Goal: Communication & Community: Share content

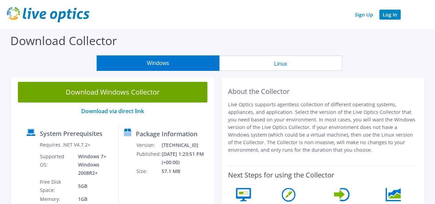
click at [391, 17] on link "Log In" at bounding box center [389, 15] width 21 height 10
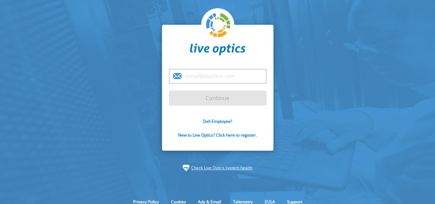
click at [206, 77] on input "email" at bounding box center [218, 76] width 98 height 15
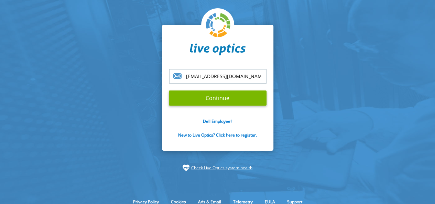
type input "aforma@trilliumhealth.org"
click at [169, 90] on input "Continue" at bounding box center [218, 97] width 98 height 15
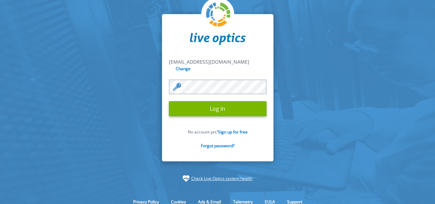
click at [169, 101] on input "Log In" at bounding box center [218, 108] width 98 height 15
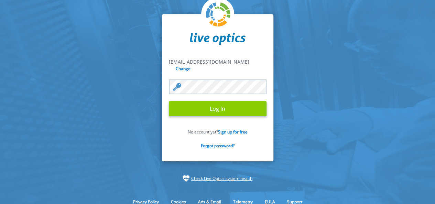
click at [208, 107] on input "Log In" at bounding box center [218, 108] width 98 height 15
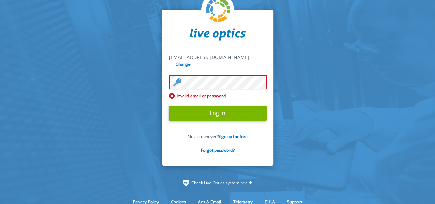
click at [169, 106] on input "Log In" at bounding box center [218, 113] width 98 height 15
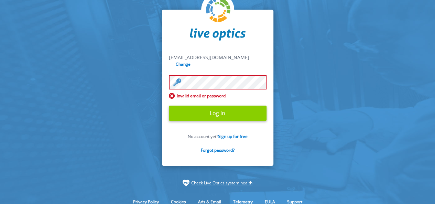
click at [199, 108] on input "Log In" at bounding box center [218, 113] width 98 height 15
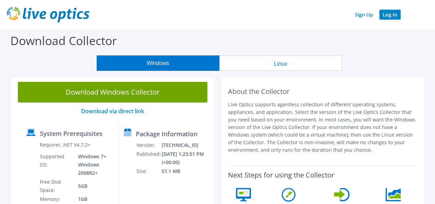
click at [382, 15] on link "Log In" at bounding box center [389, 15] width 21 height 10
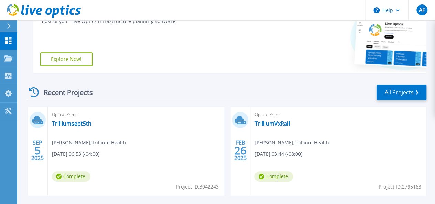
scroll to position [138, 0]
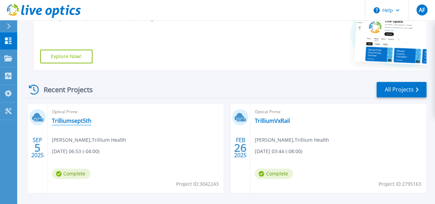
click at [72, 120] on link "Trilliumsept5th" at bounding box center [72, 120] width 40 height 7
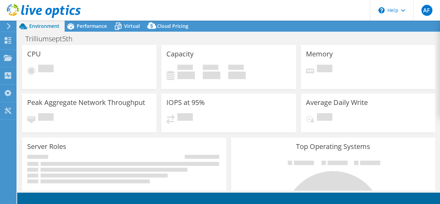
select select "USD"
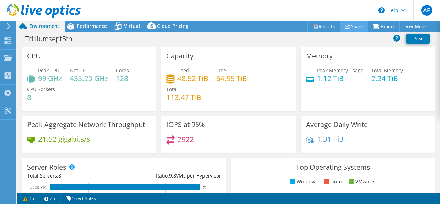
click at [349, 25] on link "Share" at bounding box center [354, 26] width 28 height 11
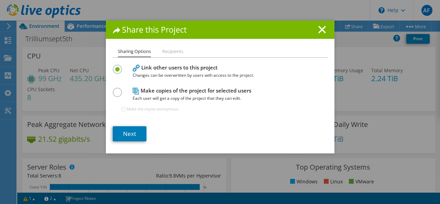
click at [118, 89] on label at bounding box center [119, 89] width 12 height 2
click at [0, 0] on input "radio" at bounding box center [0, 0] width 0 height 0
click at [159, 51] on ul "Sharing Options Recipients" at bounding box center [220, 52] width 215 height 10
click at [168, 51] on li "Recipients" at bounding box center [172, 51] width 21 height 9
click at [139, 131] on link "Next" at bounding box center [130, 133] width 34 height 15
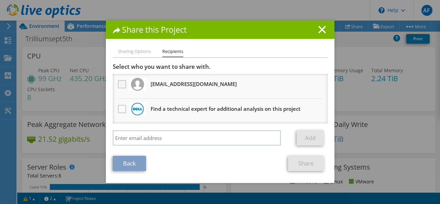
click at [120, 84] on label at bounding box center [123, 84] width 10 height 8
click at [0, 0] on input "checkbox" at bounding box center [0, 0] width 0 height 0
click at [295, 161] on link "Share" at bounding box center [306, 163] width 36 height 15
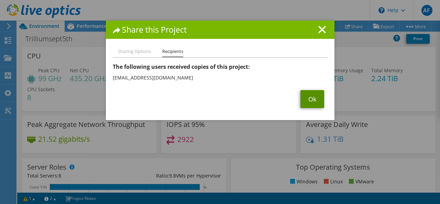
click at [317, 99] on link "Ok" at bounding box center [313, 99] width 24 height 18
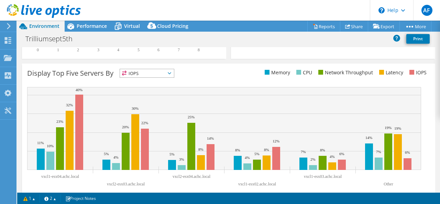
scroll to position [273, 0]
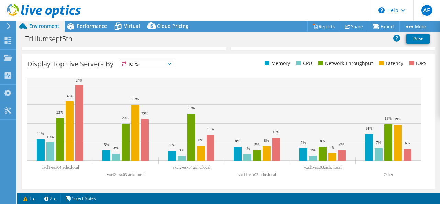
click at [148, 67] on span "IOPS" at bounding box center [147, 64] width 54 height 8
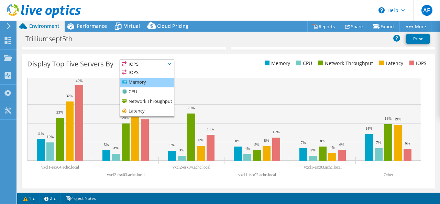
click at [146, 85] on li "Memory" at bounding box center [147, 83] width 54 height 10
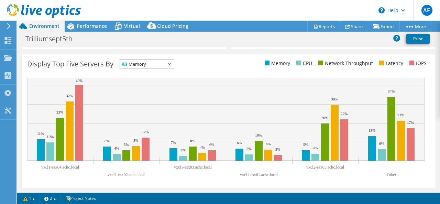
click at [154, 64] on span "Memory" at bounding box center [142, 64] width 45 height 8
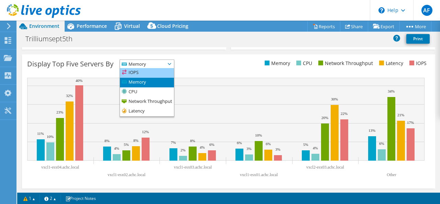
click at [152, 71] on li "IOPS" at bounding box center [147, 73] width 54 height 10
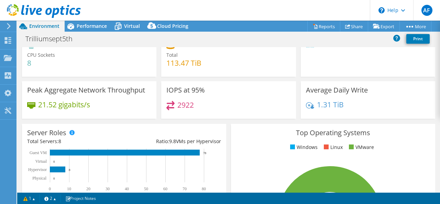
scroll to position [0, 0]
